Goal: Task Accomplishment & Management: Manage account settings

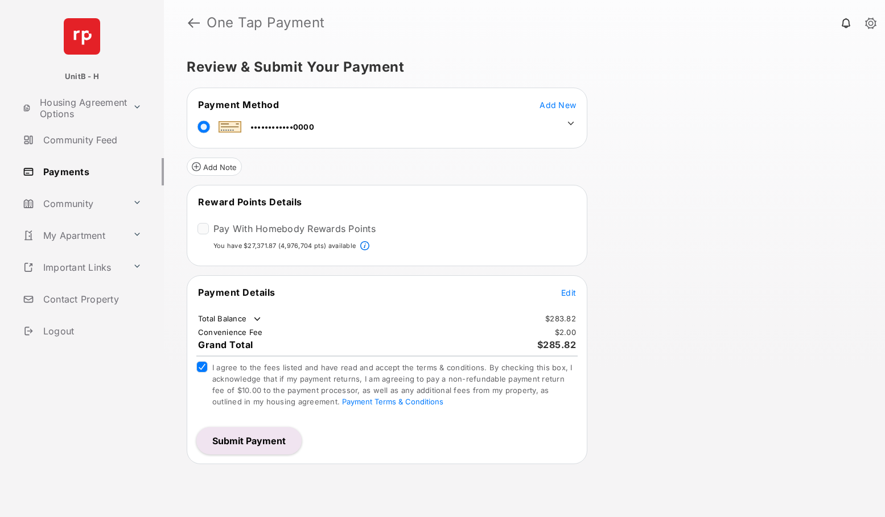
click at [571, 292] on span "Edit" at bounding box center [568, 293] width 15 height 10
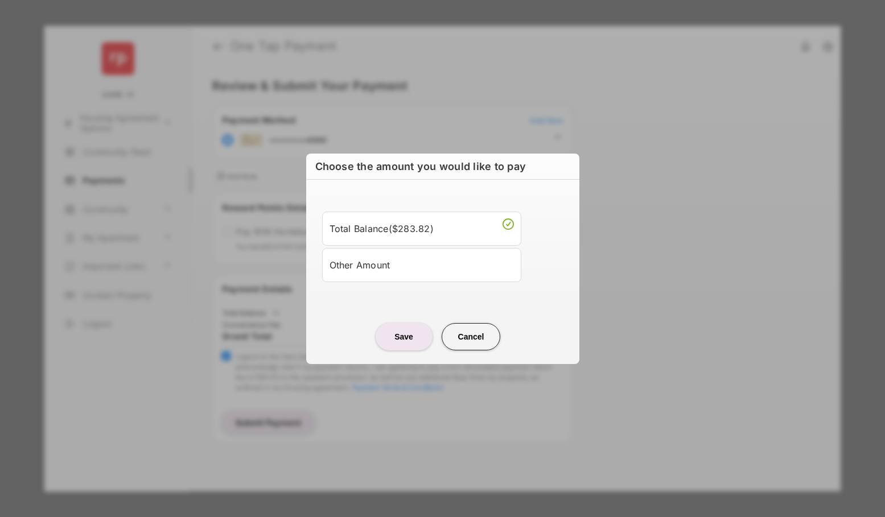
click at [392, 261] on div "Other Amount" at bounding box center [422, 265] width 184 height 19
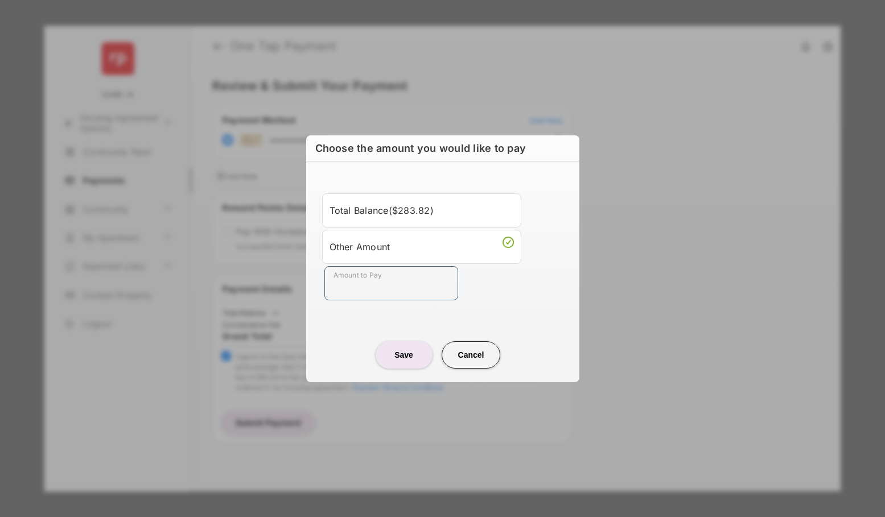
click at [364, 287] on input "Amount to Pay" at bounding box center [391, 283] width 134 height 34
type input "**"
click at [404, 351] on button "Save" at bounding box center [404, 355] width 57 height 27
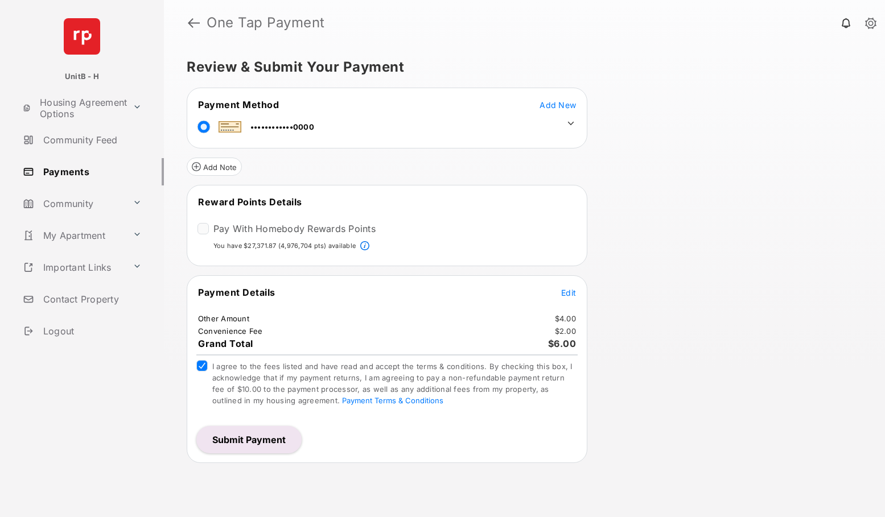
click at [570, 120] on icon at bounding box center [571, 123] width 10 height 10
click at [578, 120] on tr "••••••••••••0000" at bounding box center [386, 125] width 397 height 26
click at [575, 121] on icon at bounding box center [571, 123] width 10 height 10
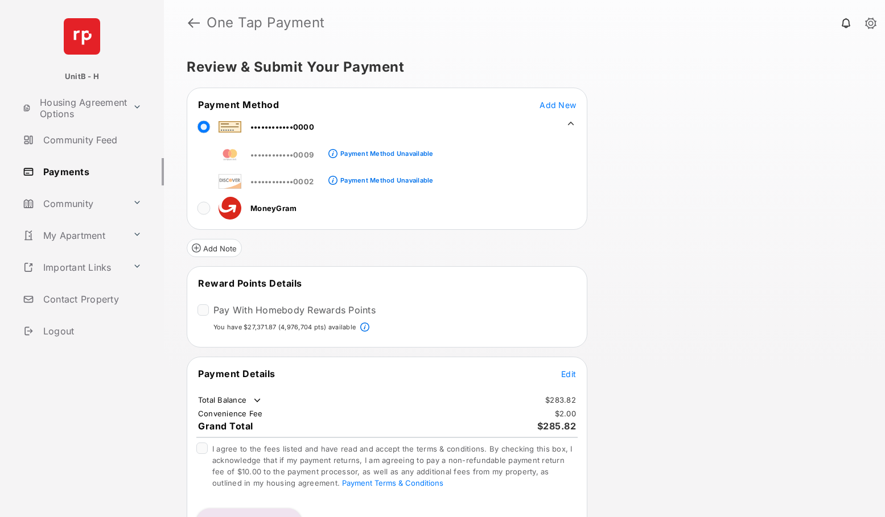
click at [74, 142] on link "Community Feed" at bounding box center [91, 139] width 146 height 27
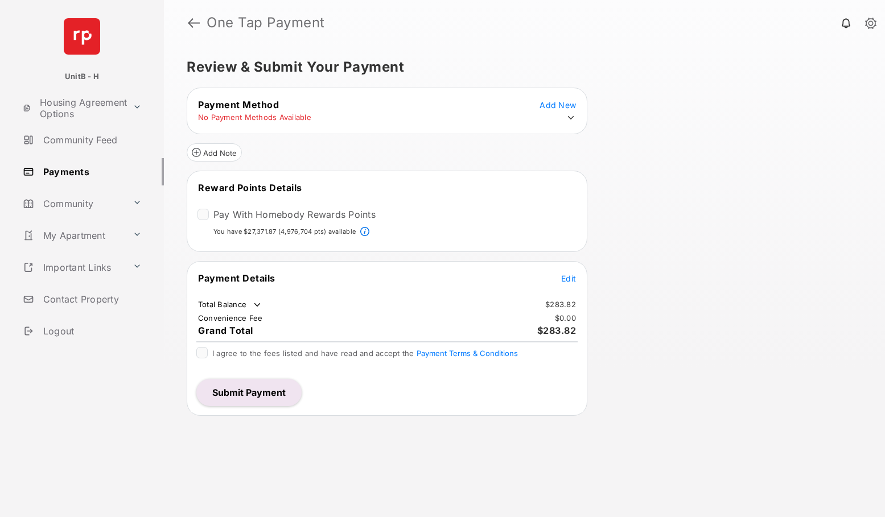
click at [298, 120] on td "No Payment Methods Available" at bounding box center [255, 117] width 114 height 10
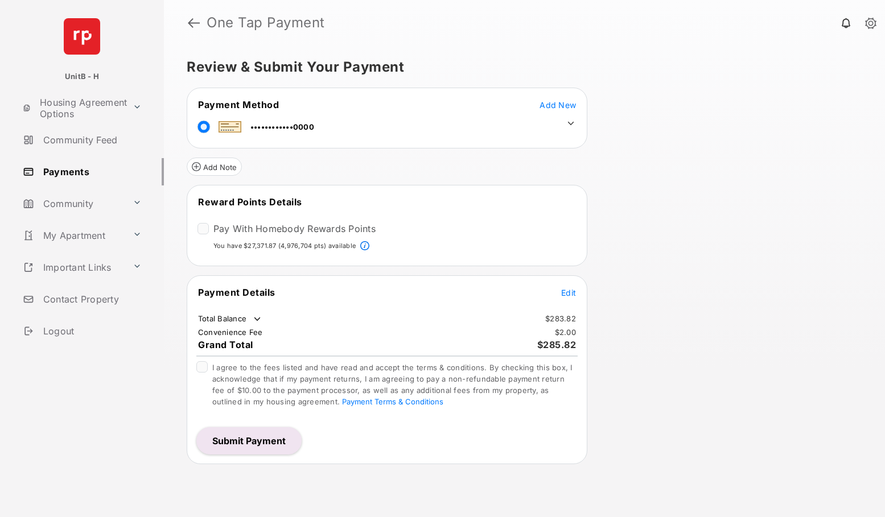
click at [569, 124] on icon at bounding box center [571, 123] width 10 height 10
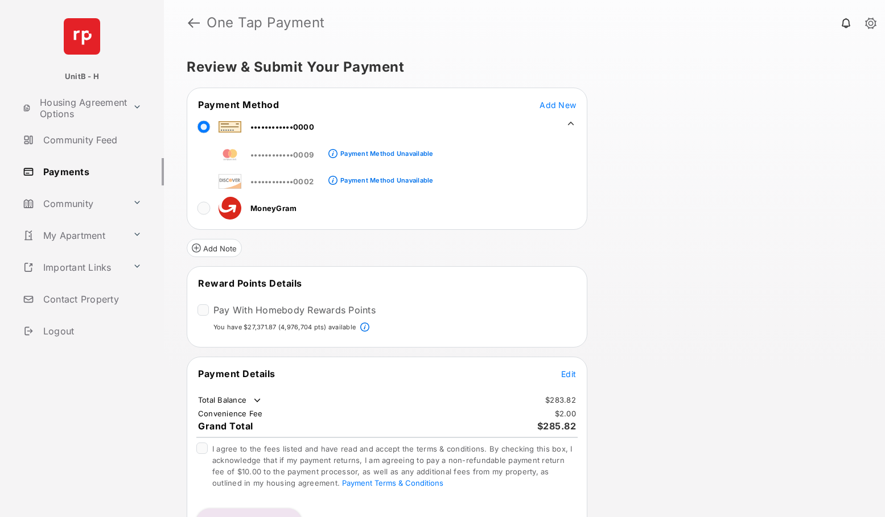
click at [207, 179] on tr "••••••••••••0002 Payment Method Unavailable" at bounding box center [310, 180] width 245 height 26
click at [208, 157] on tr "••••••••••••0009 Payment Method Unavailable" at bounding box center [310, 153] width 245 height 26
click at [324, 159] on span at bounding box center [331, 154] width 14 height 11
click at [191, 24] on link at bounding box center [194, 22] width 12 height 27
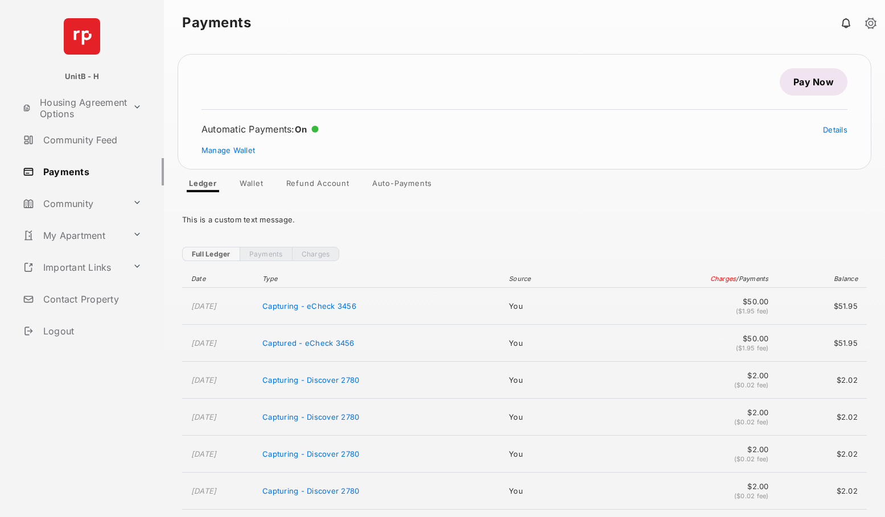
scroll to position [17, 0]
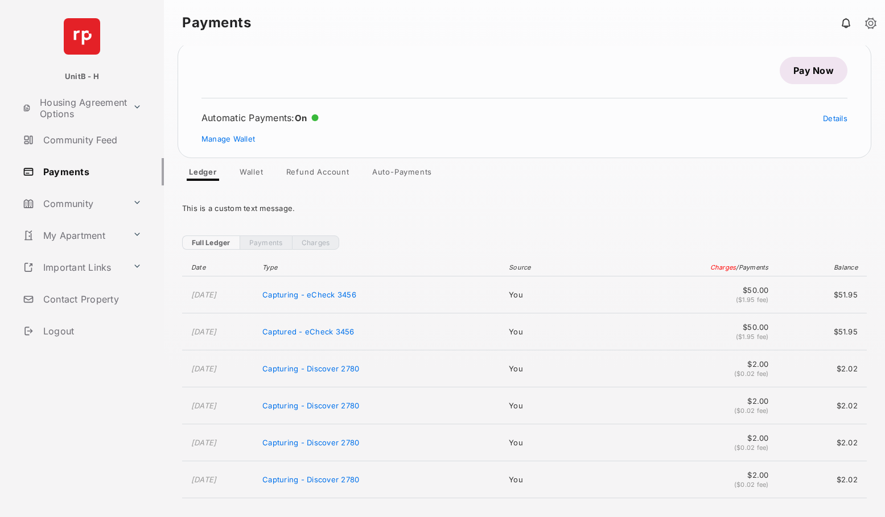
click at [311, 169] on link "Refund Account" at bounding box center [317, 174] width 81 height 14
